Goal: Information Seeking & Learning: Learn about a topic

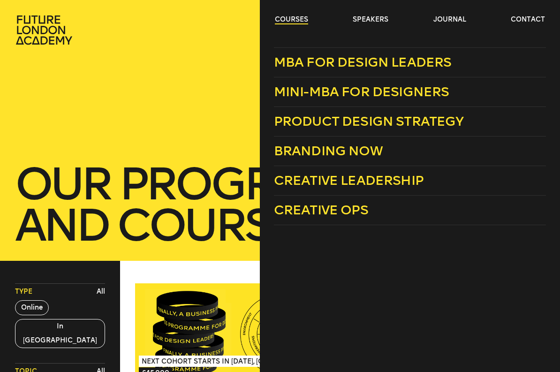
click at [305, 20] on link "courses" at bounding box center [291, 19] width 33 height 9
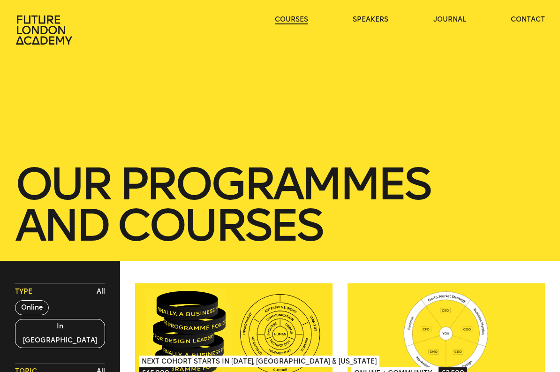
click at [305, 20] on link "courses" at bounding box center [291, 19] width 33 height 9
click at [297, 20] on link "courses" at bounding box center [291, 19] width 33 height 9
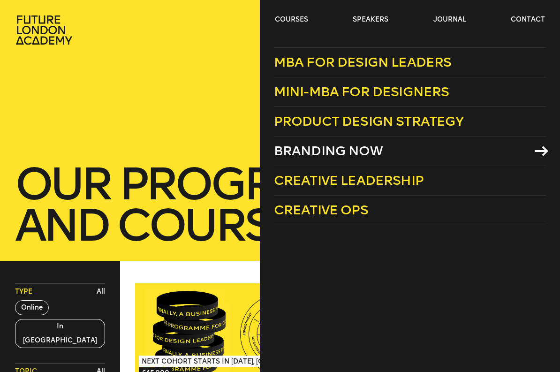
click at [309, 149] on span "Branding Now" at bounding box center [328, 150] width 109 height 15
click at [291, 18] on link "courses" at bounding box center [291, 19] width 33 height 9
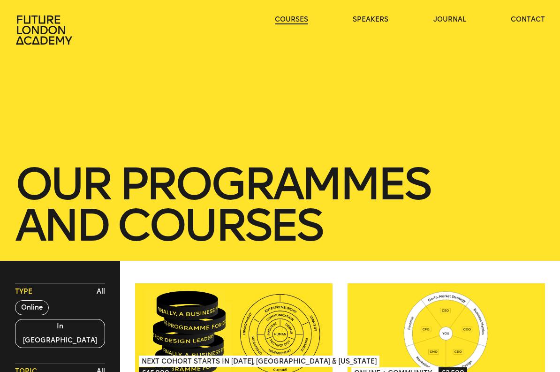
click at [291, 18] on link "courses" at bounding box center [291, 19] width 33 height 9
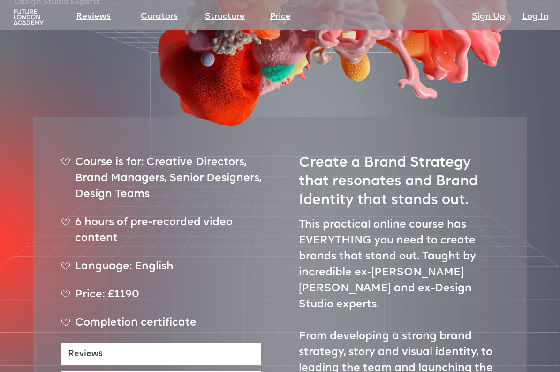
scroll to position [227, 0]
